Goal: Information Seeking & Learning: Understand process/instructions

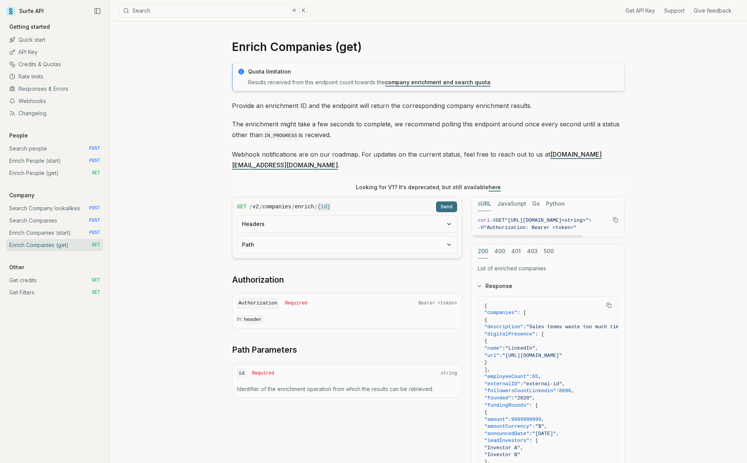
scroll to position [138, 0]
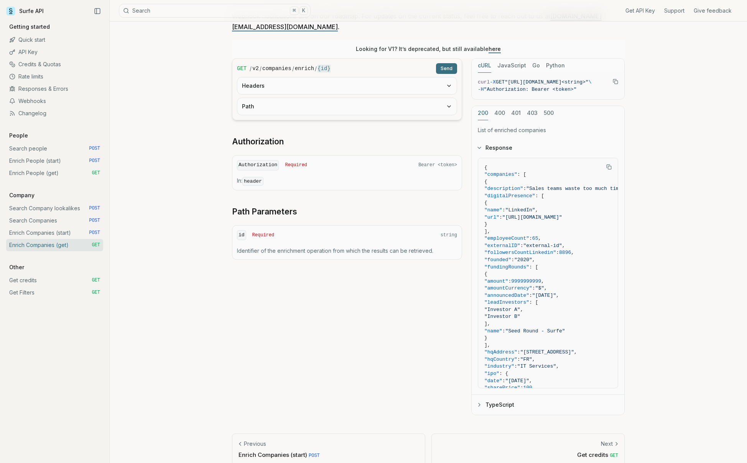
click at [38, 226] on link "Search Companies POST" at bounding box center [54, 221] width 97 height 12
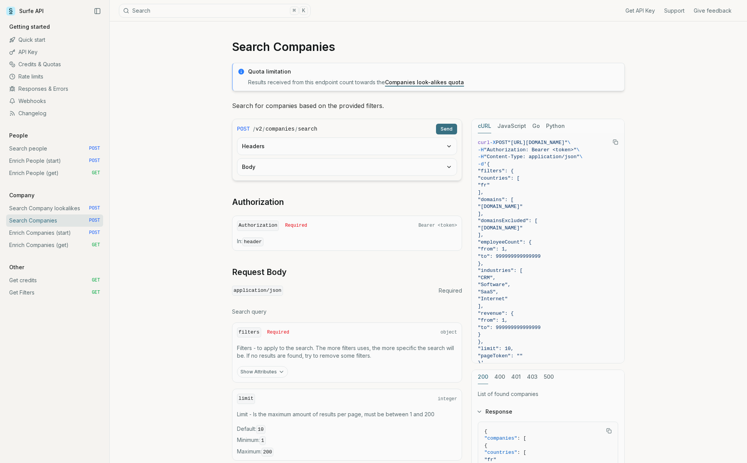
click at [38, 233] on link "Enrich Companies (start) POST" at bounding box center [54, 233] width 97 height 12
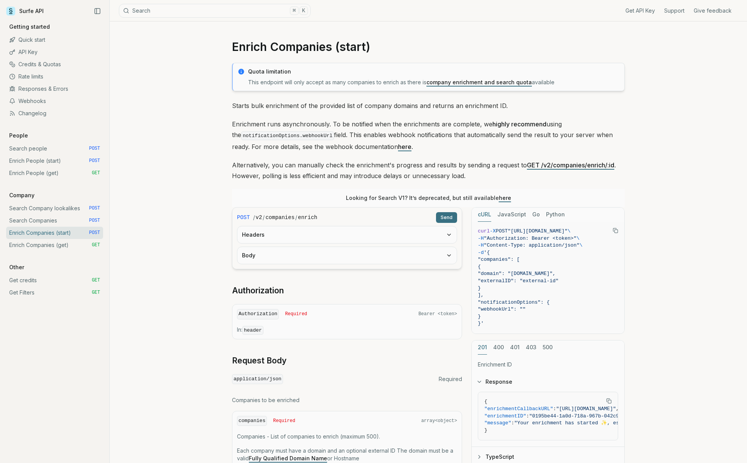
click at [39, 241] on link "Enrich Companies (get) GET" at bounding box center [54, 245] width 97 height 12
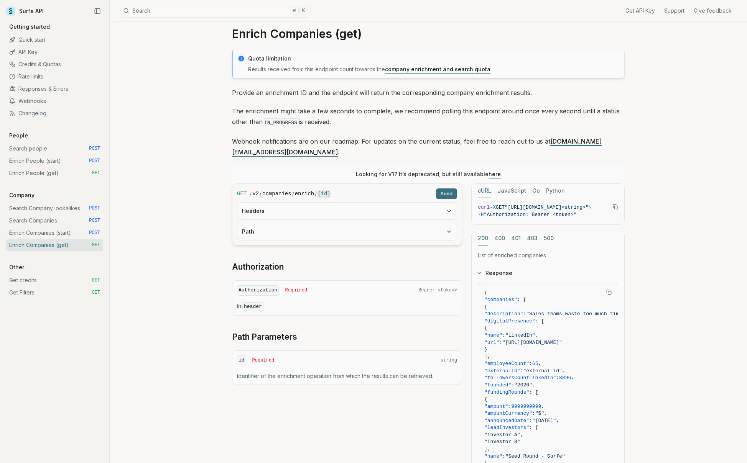
scroll to position [14, 0]
click at [38, 222] on link "Search Companies POST" at bounding box center [54, 221] width 97 height 12
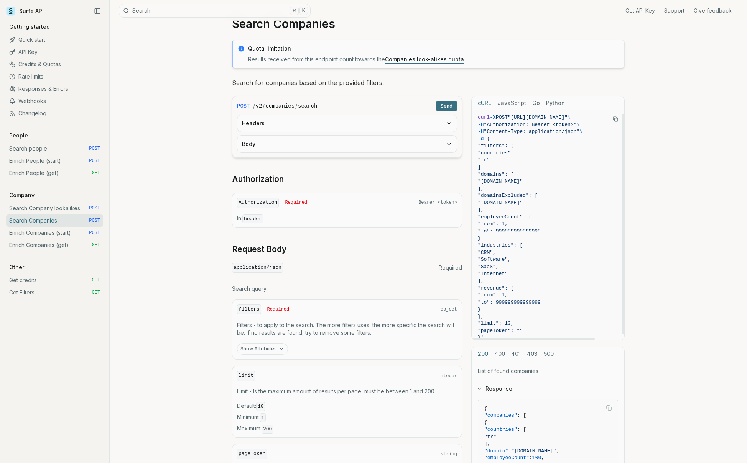
scroll to position [4, 0]
click at [347, 125] on button "Headers" at bounding box center [346, 123] width 219 height 17
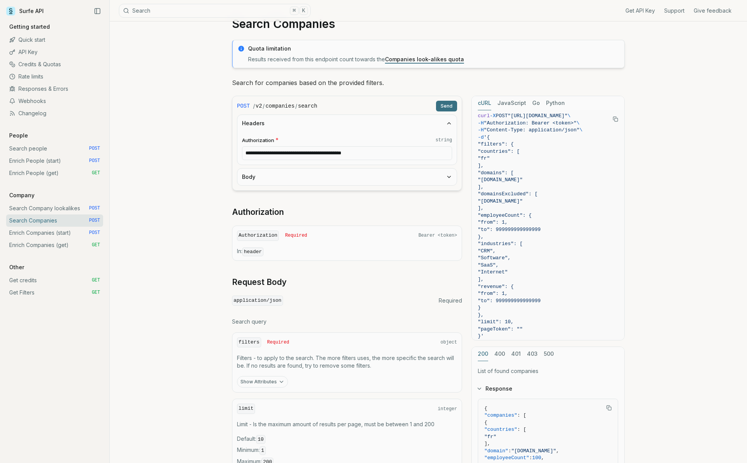
click at [347, 125] on button "Headers" at bounding box center [346, 123] width 219 height 17
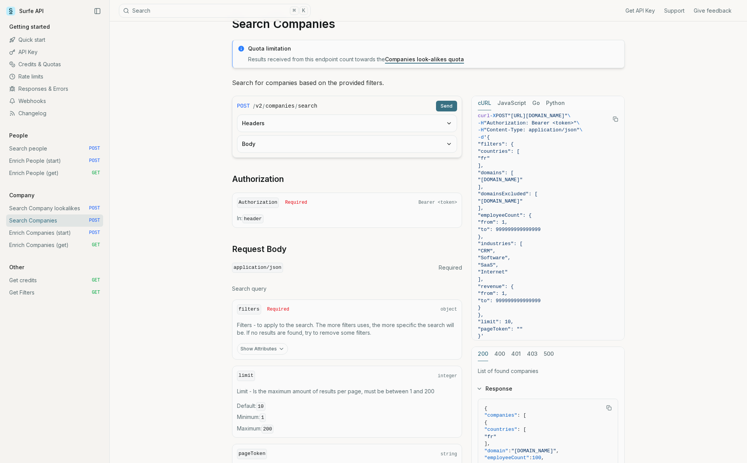
click at [341, 146] on button "Body" at bounding box center [346, 144] width 219 height 17
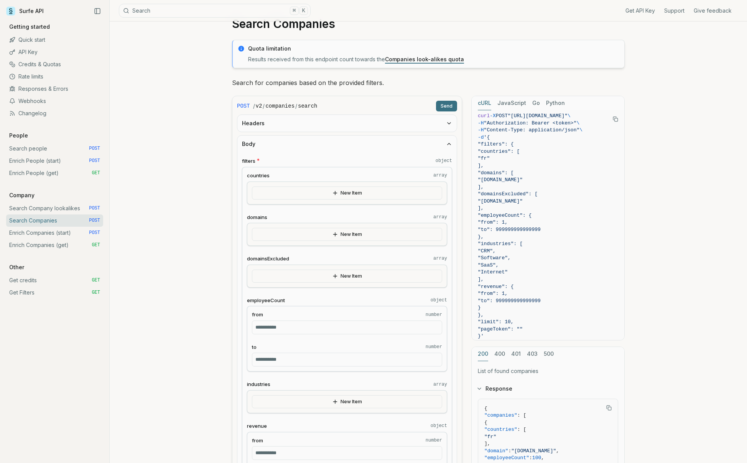
click at [341, 146] on button "Body" at bounding box center [346, 144] width 219 height 17
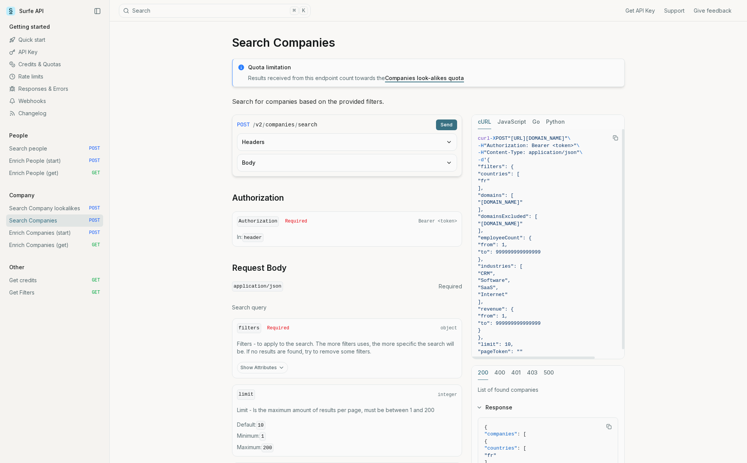
scroll to position [0, 0]
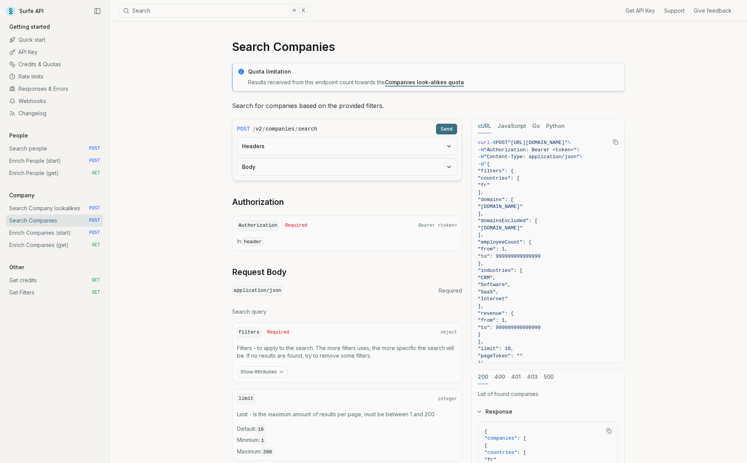
click at [42, 98] on link "Webhooks" at bounding box center [54, 101] width 97 height 12
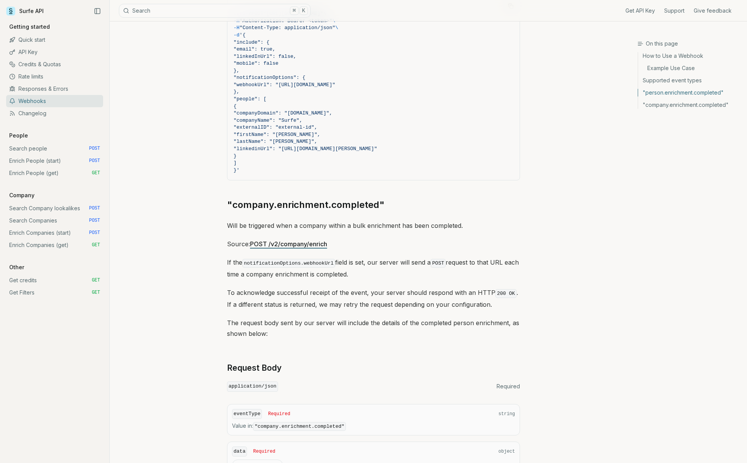
scroll to position [1073, 0]
click at [32, 238] on link "Enrich Companies (start) POST" at bounding box center [54, 233] width 97 height 12
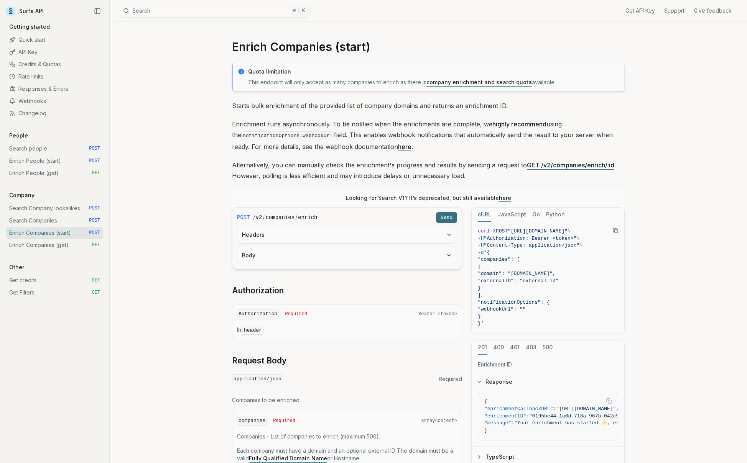
click at [34, 246] on link "Enrich Companies (get) GET" at bounding box center [54, 245] width 97 height 12
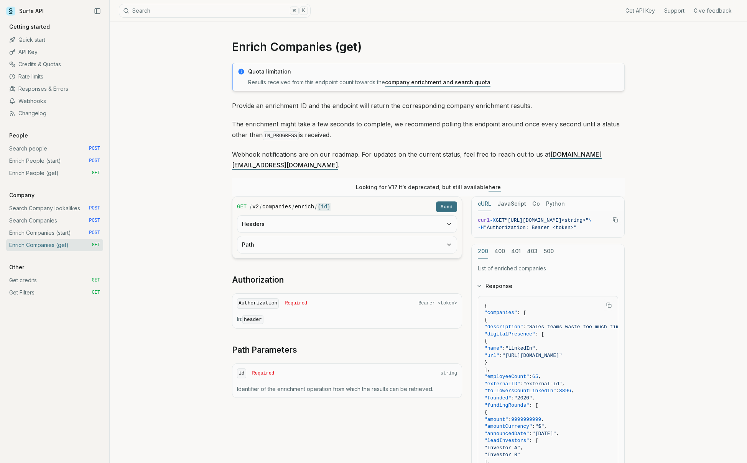
click at [76, 235] on link "Enrich Companies (start) POST" at bounding box center [54, 233] width 97 height 12
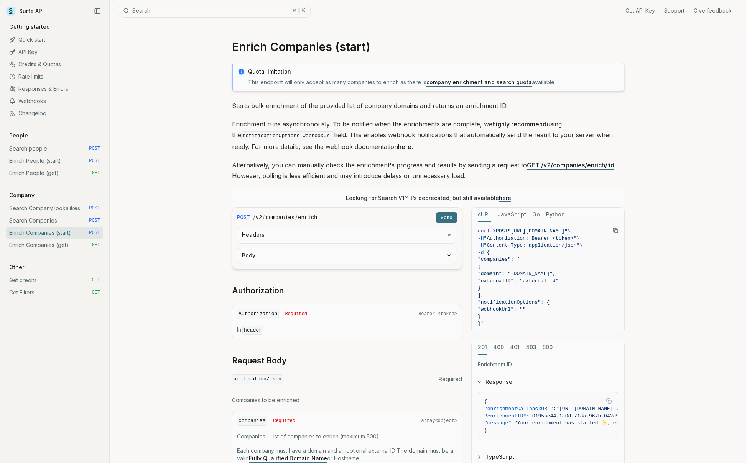
click at [267, 258] on button "Body" at bounding box center [346, 255] width 219 height 17
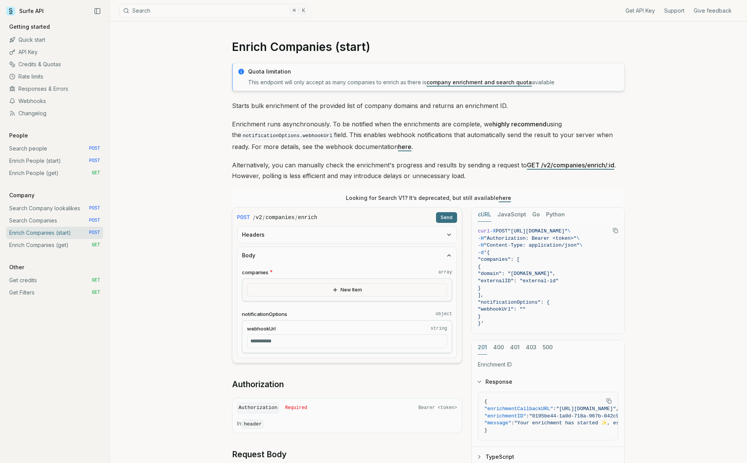
click at [267, 258] on button "Body" at bounding box center [346, 255] width 219 height 17
